Goal: Information Seeking & Learning: Learn about a topic

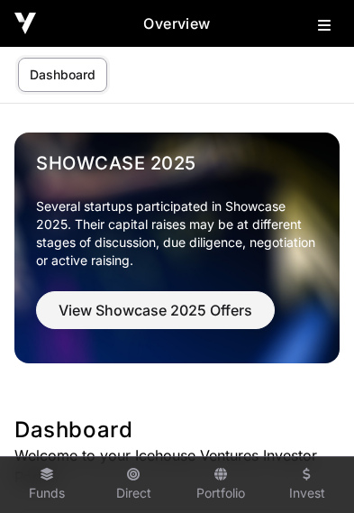
click at [317, 36] on div "Overview" at bounding box center [177, 23] width 354 height 47
click at [327, 29] on icon at bounding box center [324, 25] width 13 height 14
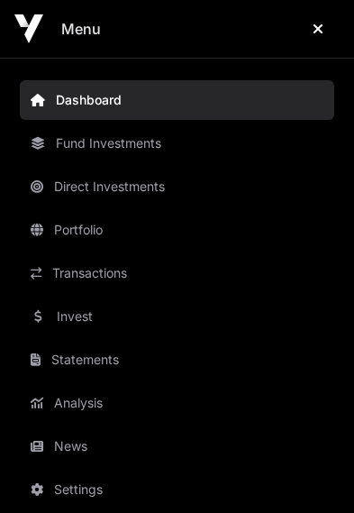
click at [103, 324] on link "Invest" at bounding box center [177, 317] width 315 height 40
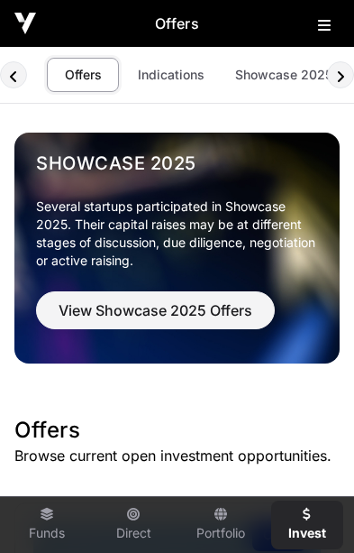
click at [64, 356] on img at bounding box center [177, 248] width 326 height 231
click at [170, 78] on link "Indications" at bounding box center [171, 75] width 90 height 34
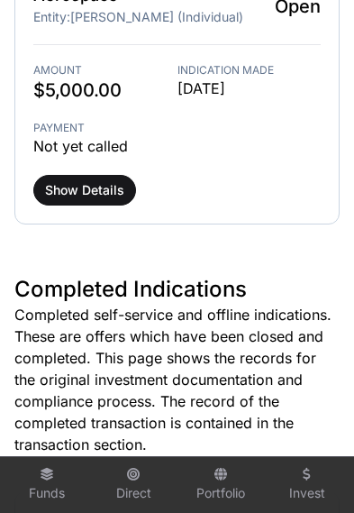
scroll to position [994, 0]
click at [92, 181] on span "Show Details" at bounding box center [84, 190] width 79 height 18
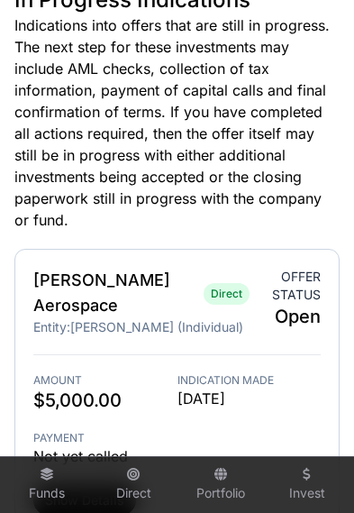
scroll to position [684, 0]
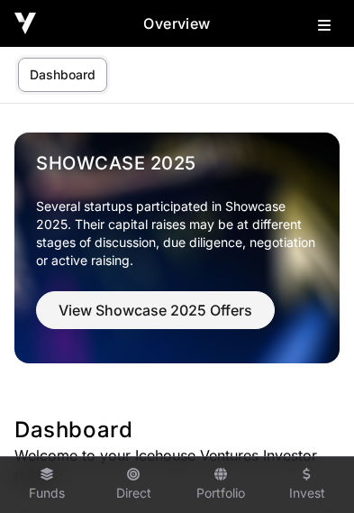
click at [324, 27] on icon at bounding box center [324, 25] width 13 height 14
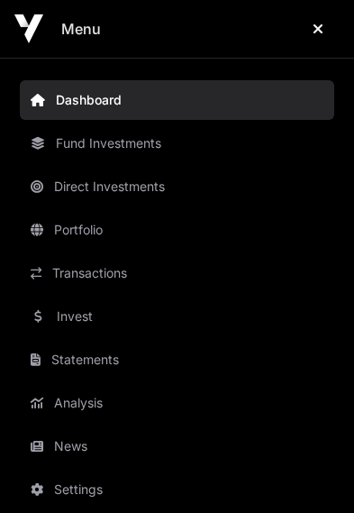
click at [104, 324] on link "Invest" at bounding box center [177, 317] width 315 height 40
click at [49, 325] on link "Invest" at bounding box center [177, 317] width 315 height 40
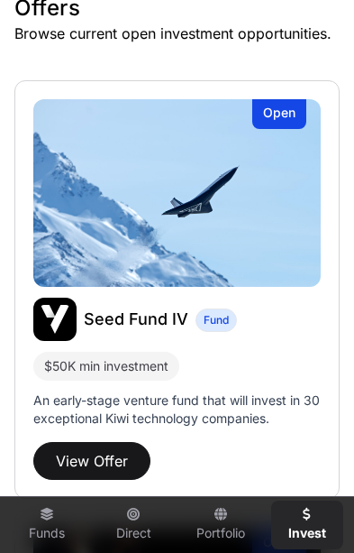
scroll to position [421, 0]
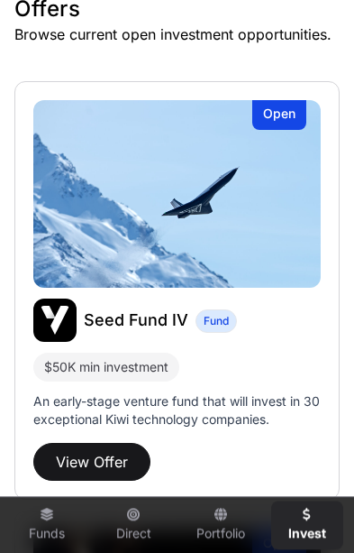
click at [95, 457] on button "View Offer" at bounding box center [91, 462] width 117 height 38
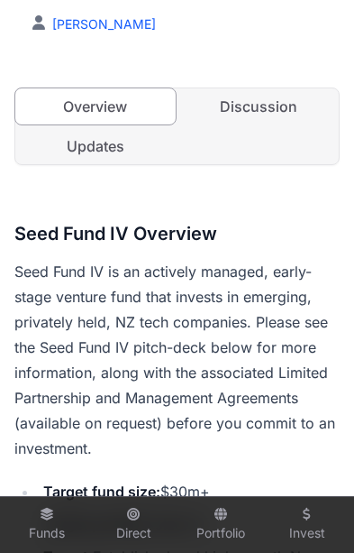
scroll to position [485, 0]
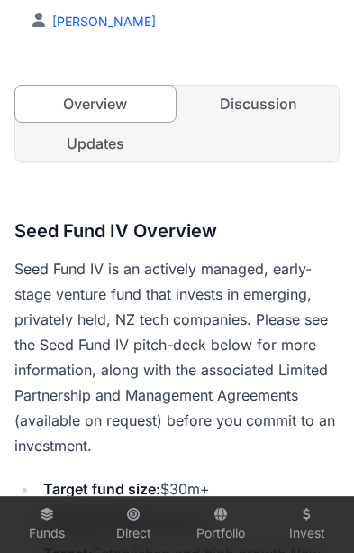
click at [273, 113] on link "Discussion" at bounding box center [259, 104] width 161 height 36
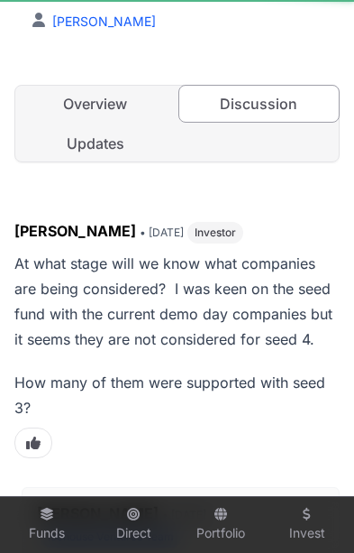
scroll to position [0, 7]
click at [91, 153] on link "Updates" at bounding box center [95, 143] width 161 height 36
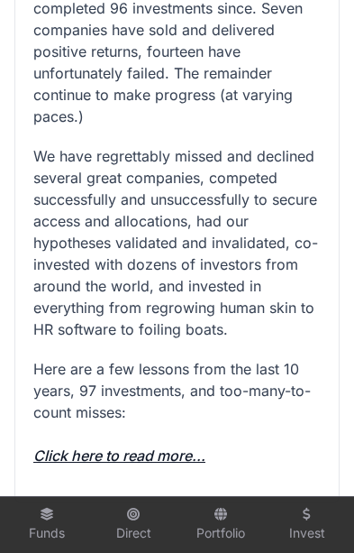
scroll to position [2262, 0]
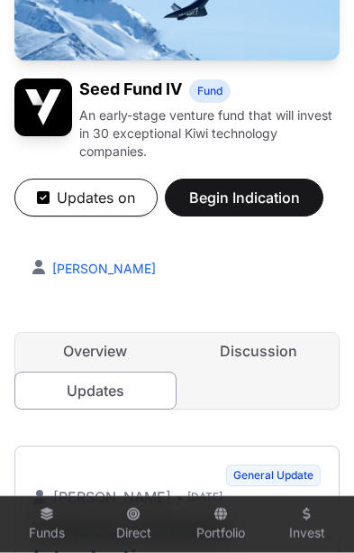
click at [84, 356] on link "Overview" at bounding box center [95, 351] width 161 height 36
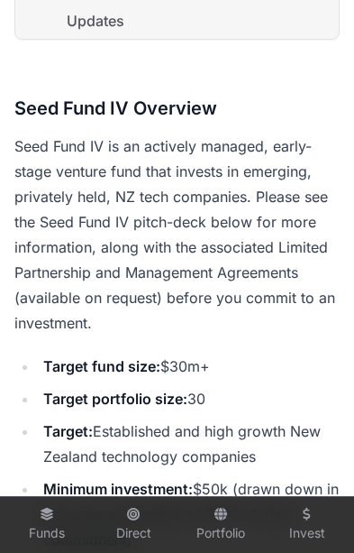
scroll to position [607, 0]
